Goal: Navigation & Orientation: Find specific page/section

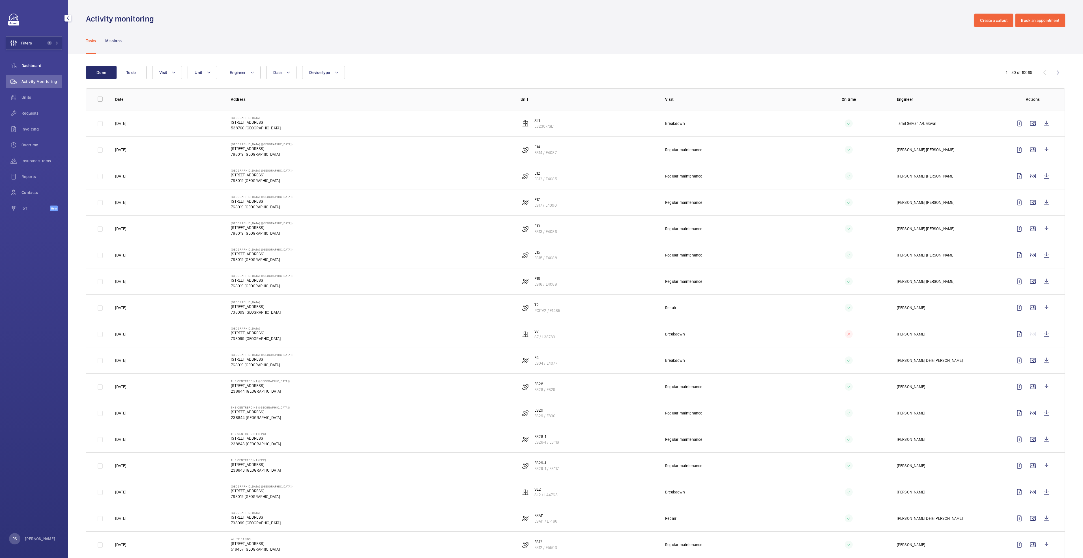
click at [35, 66] on span "Dashboard" at bounding box center [41, 66] width 41 height 6
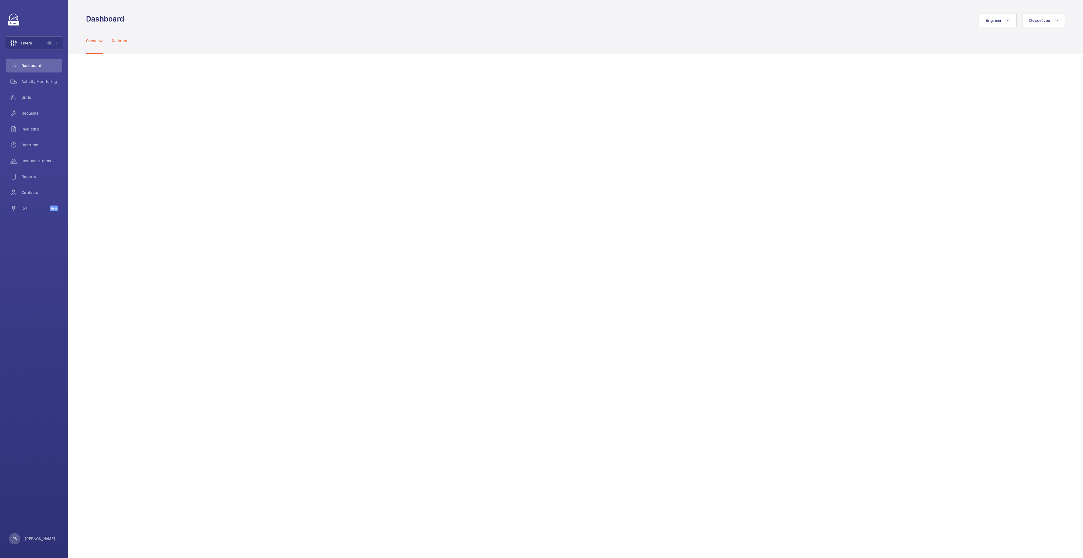
click at [124, 43] on p "Callouts" at bounding box center [120, 41] width 16 height 6
click at [354, 21] on div "Engineer Device type" at bounding box center [596, 21] width 937 height 14
click at [464, 42] on div "Overview Callouts" at bounding box center [575, 40] width 979 height 27
click at [42, 83] on span "Activity Monitoring" at bounding box center [41, 82] width 41 height 6
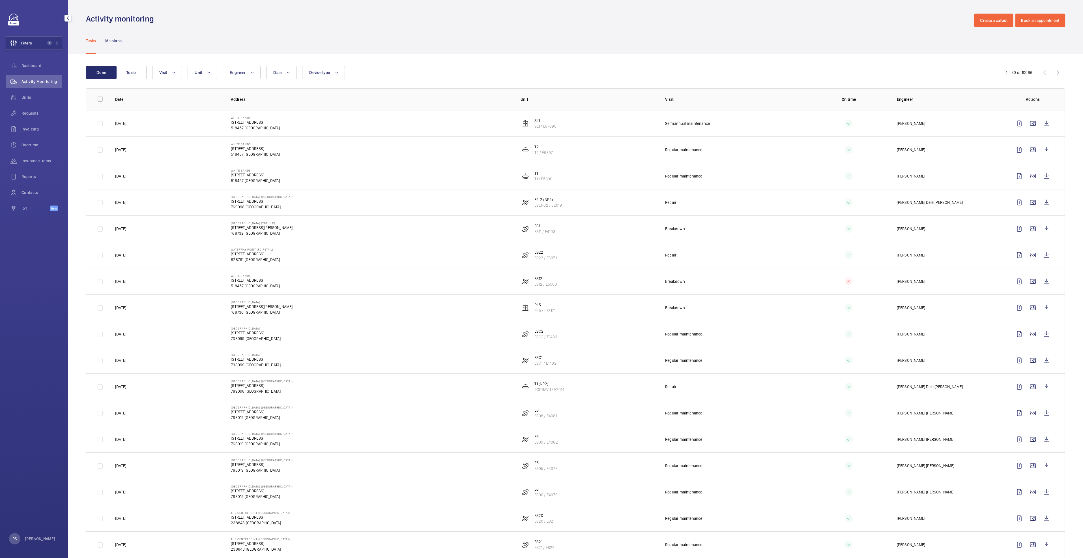
drag, startPoint x: 24, startPoint y: 154, endPoint x: 0, endPoint y: 156, distance: 23.9
click at [24, 154] on div "Insurance items" at bounding box center [34, 161] width 57 height 14
